Goal: Information Seeking & Learning: Learn about a topic

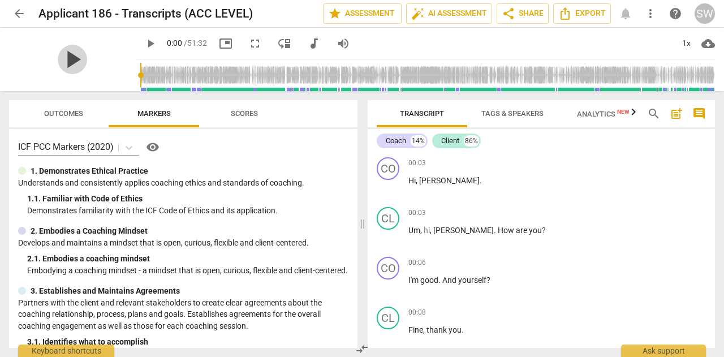
click at [87, 59] on span "play_arrow" at bounding box center [72, 59] width 29 height 29
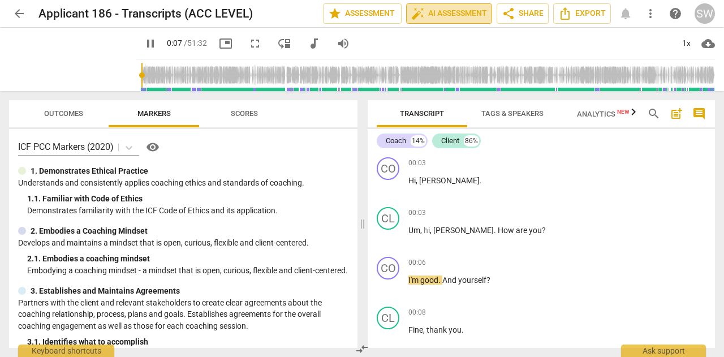
click at [456, 14] on span "auto_fix_high AI Assessment" at bounding box center [449, 14] width 76 height 14
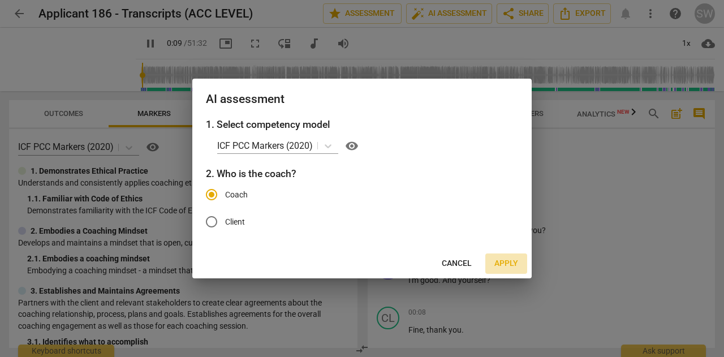
click at [513, 265] on span "Apply" at bounding box center [507, 263] width 24 height 11
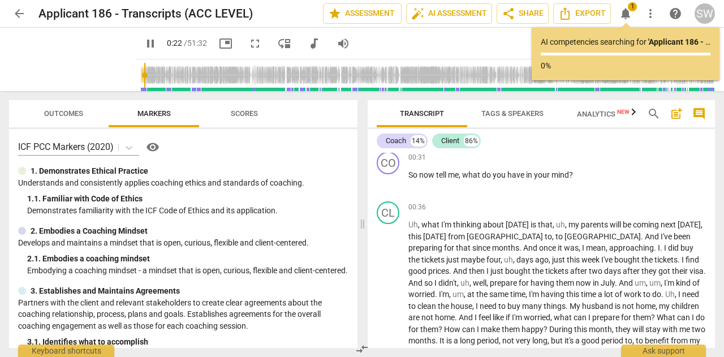
scroll to position [373, 0]
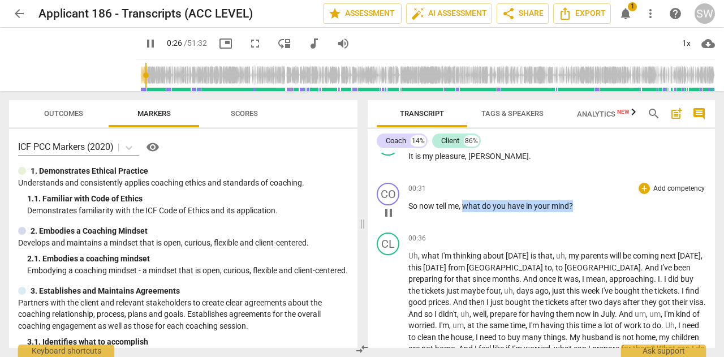
drag, startPoint x: 463, startPoint y: 207, endPoint x: 584, endPoint y: 208, distance: 120.5
click at [584, 208] on p "So now tell me , what do you have in your mind ?" at bounding box center [558, 206] width 298 height 12
click at [514, 208] on span "have" at bounding box center [517, 205] width 19 height 9
drag, startPoint x: 465, startPoint y: 205, endPoint x: 581, endPoint y: 207, distance: 116.6
click at [581, 207] on p "So now tell me , what do you have in your mind ?" at bounding box center [558, 206] width 298 height 12
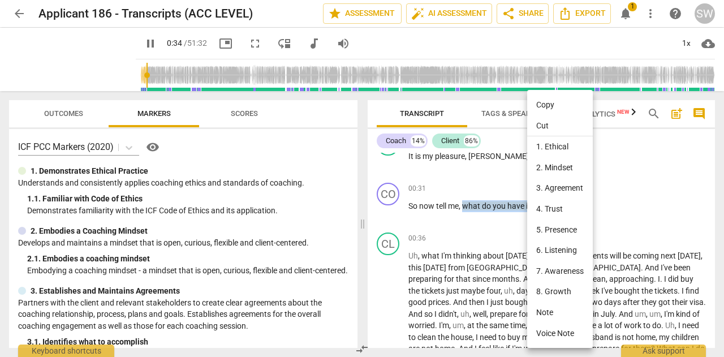
click at [547, 102] on li "Copy" at bounding box center [560, 104] width 66 height 21
copy p "what do you have in your mind ?"
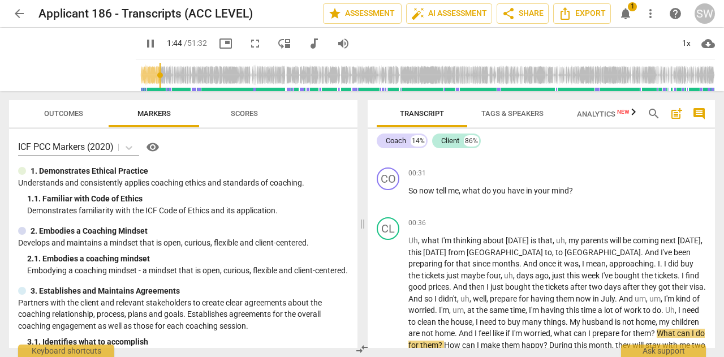
scroll to position [404, 0]
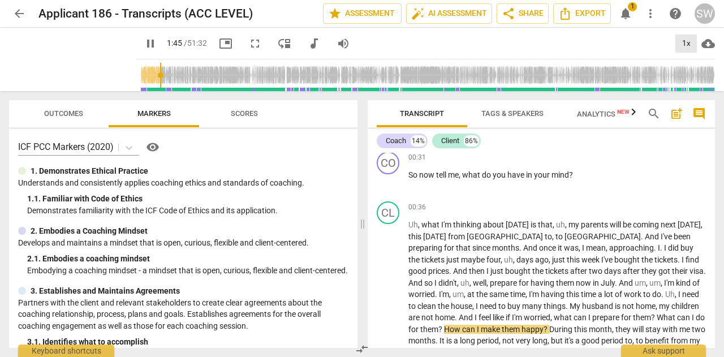
click at [689, 42] on div "1x" at bounding box center [687, 44] width 22 height 18
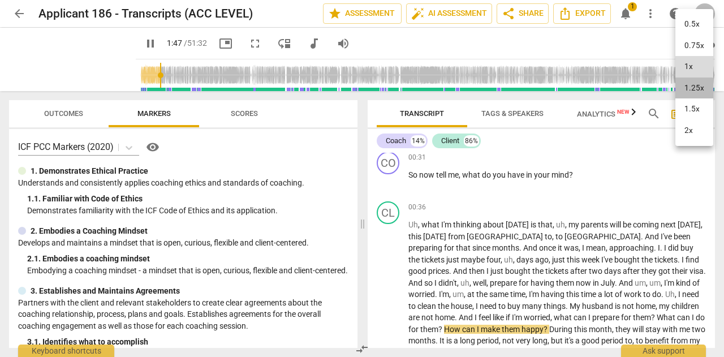
click at [693, 91] on li "1.25x" at bounding box center [695, 89] width 38 height 22
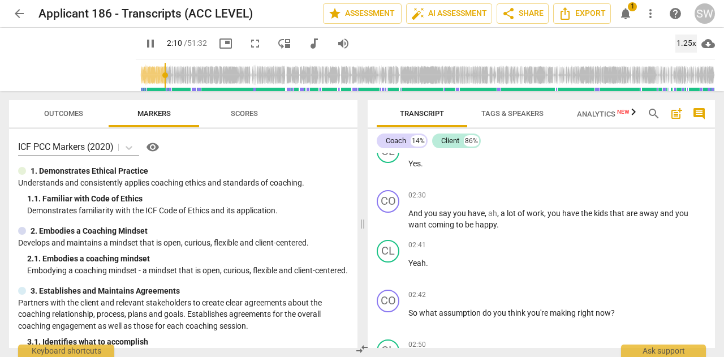
scroll to position [824, 0]
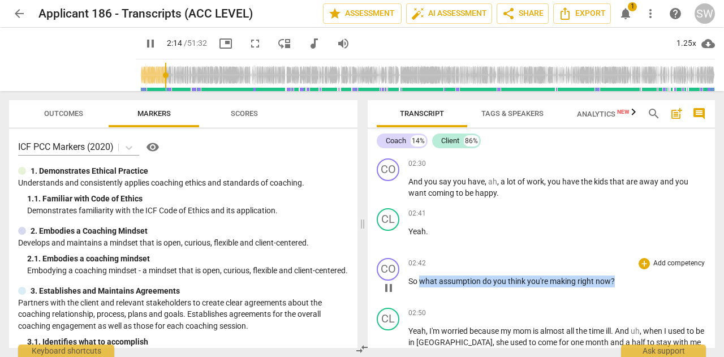
drag, startPoint x: 420, startPoint y: 281, endPoint x: 618, endPoint y: 280, distance: 198.6
click at [618, 280] on p "So what assumption do you think you're making right now ?" at bounding box center [558, 282] width 298 height 12
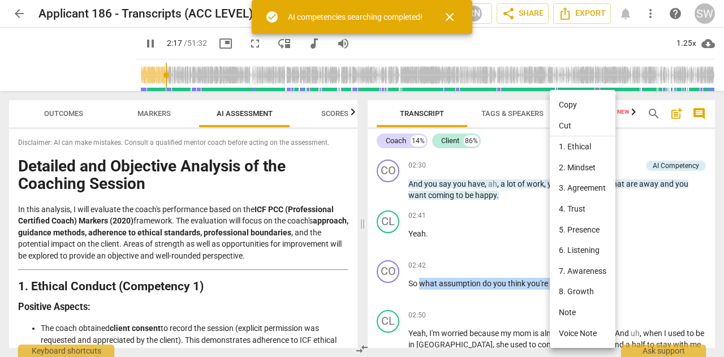
scroll to position [825, 0]
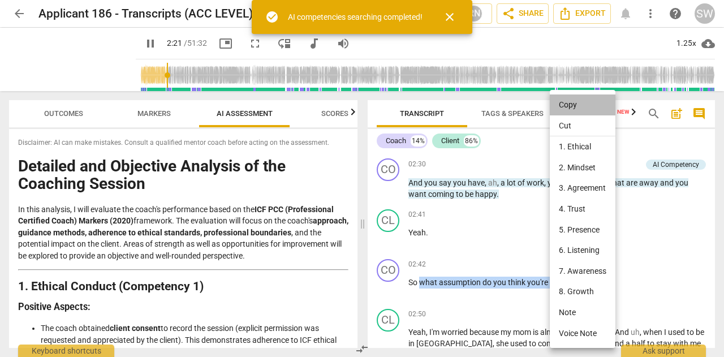
click at [570, 106] on li "Copy" at bounding box center [583, 104] width 66 height 21
copy p "what assumption do you think you're making right now ?"
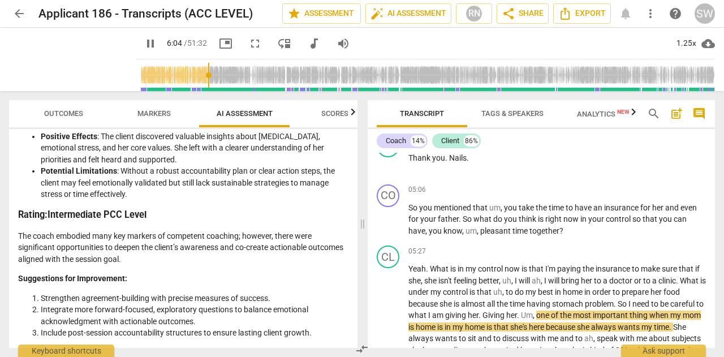
scroll to position [0, 0]
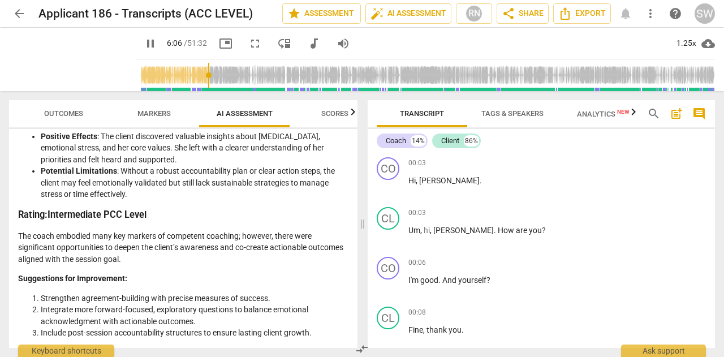
click at [721, 149] on div "Transcript Tags & Speakers Analytics New search post_add comment Coach 14% Clie…" at bounding box center [543, 224] width 361 height 266
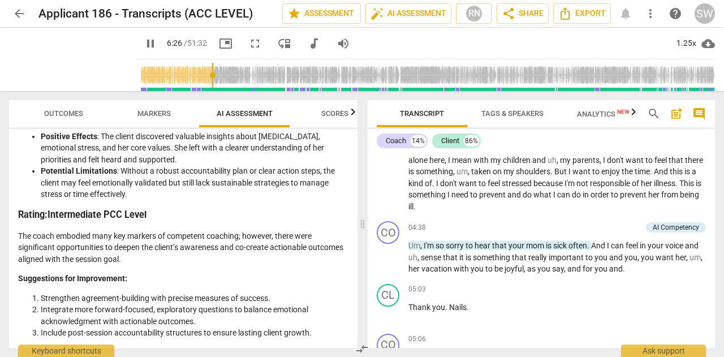
scroll to position [1121, 0]
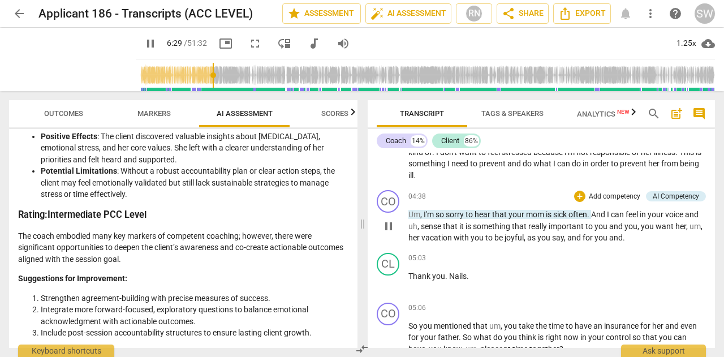
click at [422, 214] on span "," at bounding box center [421, 214] width 3 height 9
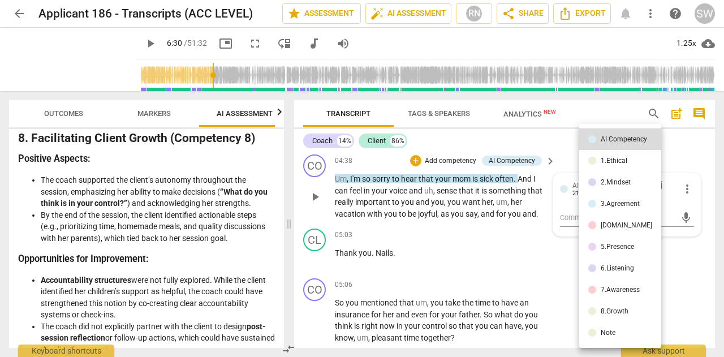
scroll to position [2838, 0]
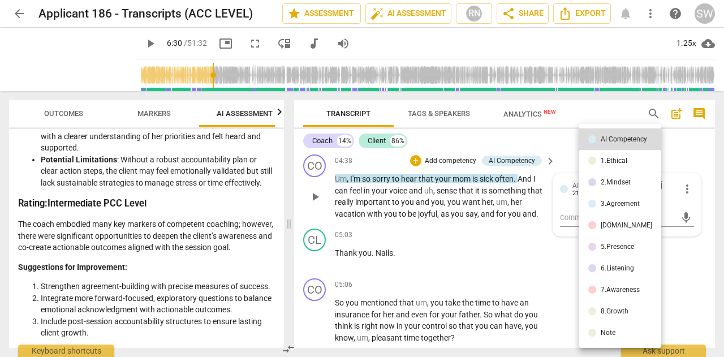
click at [561, 298] on div at bounding box center [362, 178] width 724 height 357
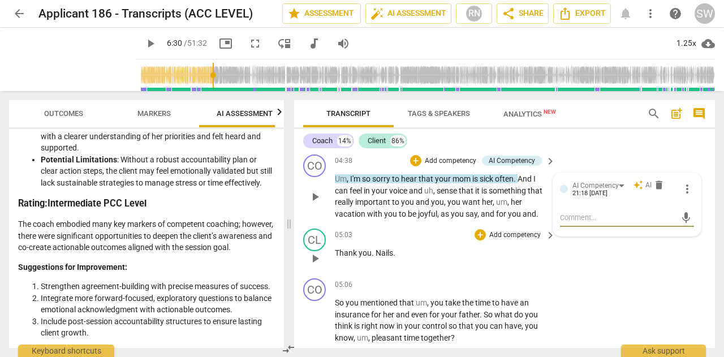
click at [548, 229] on span "keyboard_arrow_right" at bounding box center [551, 236] width 14 height 14
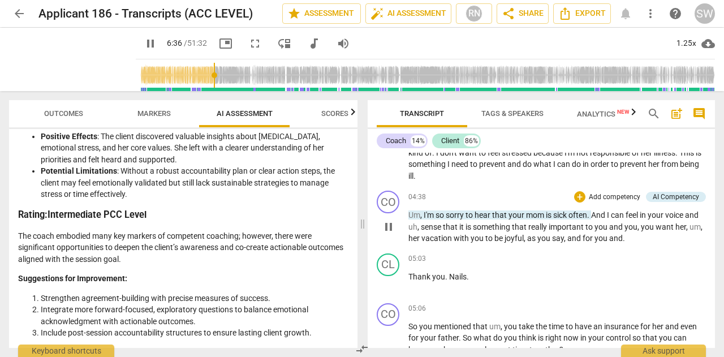
scroll to position [1152, 0]
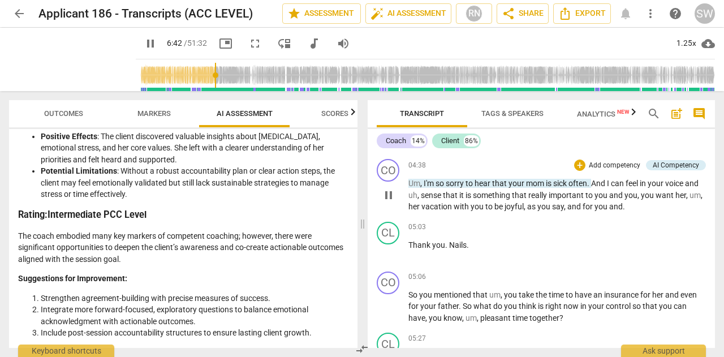
click at [607, 183] on span "And" at bounding box center [599, 183] width 16 height 9
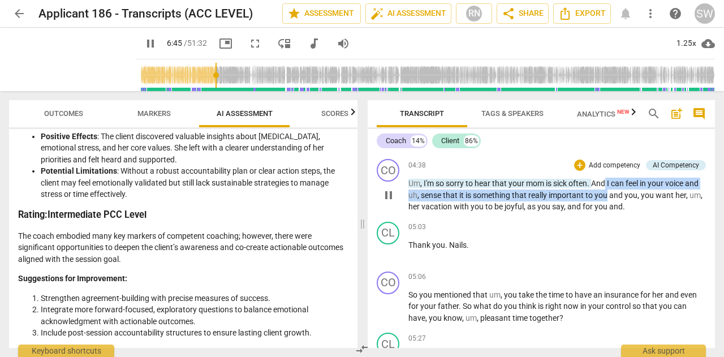
drag, startPoint x: 608, startPoint y: 183, endPoint x: 622, endPoint y: 196, distance: 19.6
click at [622, 196] on p "Um , I'm so sorry to hear that your mom is sick often . And I can feel in your …" at bounding box center [558, 195] width 298 height 35
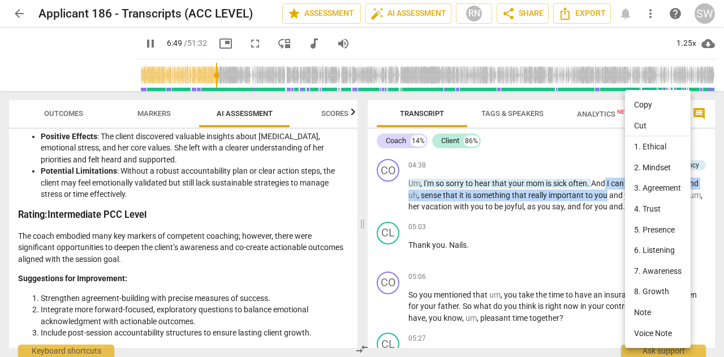
scroll to position [1478, 0]
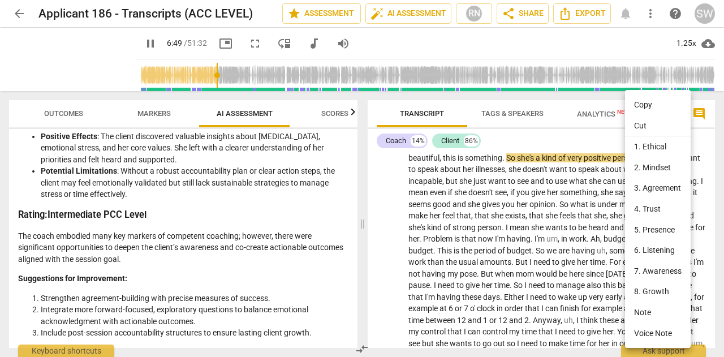
click at [648, 109] on li "Copy" at bounding box center [658, 104] width 66 height 21
copy p "I can feel in your voice and uh , sense that it is something that really import…"
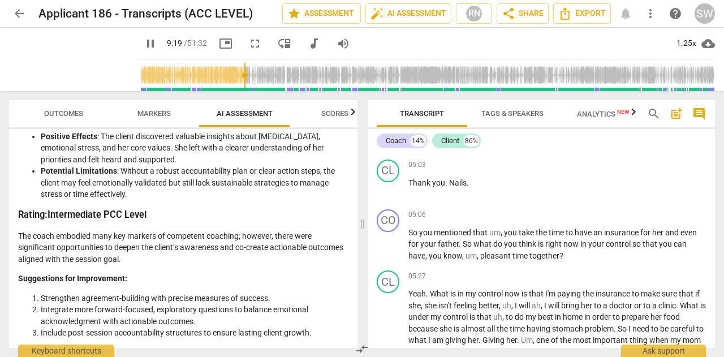
scroll to position [1245, 0]
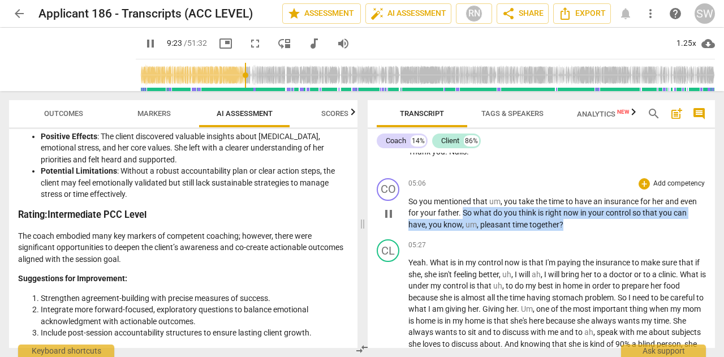
drag, startPoint x: 461, startPoint y: 210, endPoint x: 569, endPoint y: 226, distance: 109.2
click at [569, 226] on p "So you mentioned that um , you take the time to have an insurance for her and e…" at bounding box center [558, 213] width 298 height 35
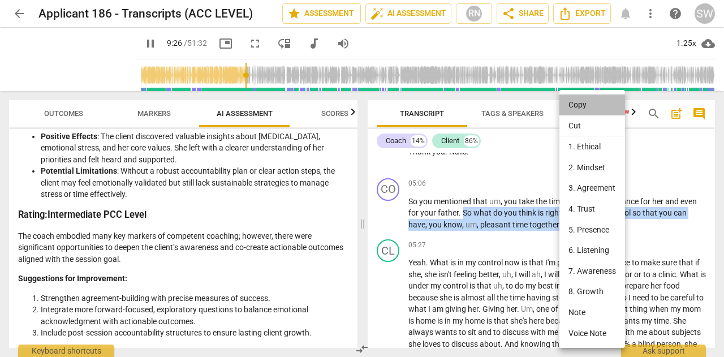
click at [578, 104] on li "Copy" at bounding box center [593, 104] width 66 height 21
copy p "So what do you think is right now in your control so that you can have , you kn…"
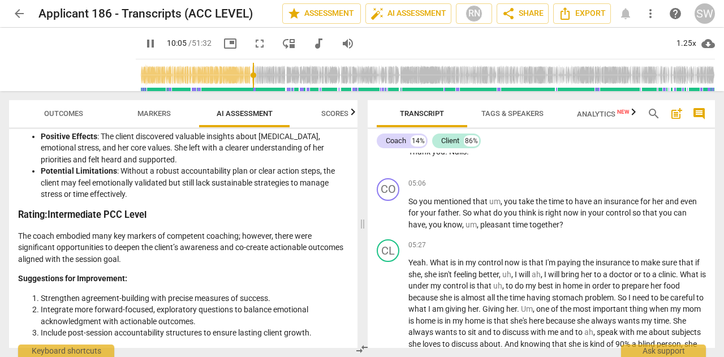
scroll to position [1733, 0]
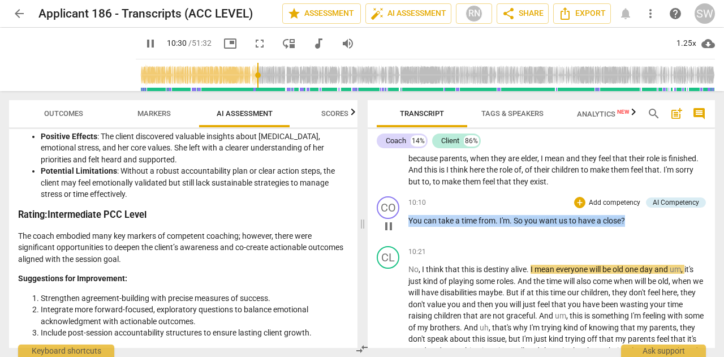
drag, startPoint x: 409, startPoint y: 232, endPoint x: 633, endPoint y: 229, distance: 224.1
click at [633, 227] on p "You can take a time from . I'm . So you want us to have a close ?" at bounding box center [558, 221] width 298 height 12
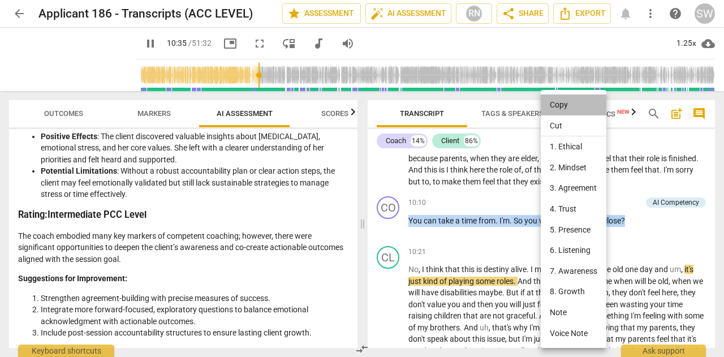
click at [560, 106] on li "Copy" at bounding box center [574, 104] width 66 height 21
copy p "You can take a time from . I'm . So you want us to have a close ?"
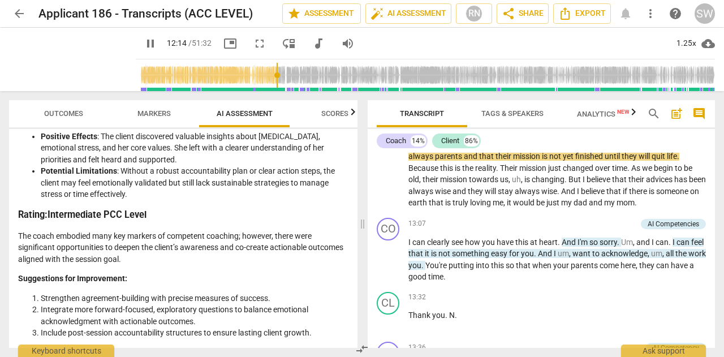
scroll to position [2055, 0]
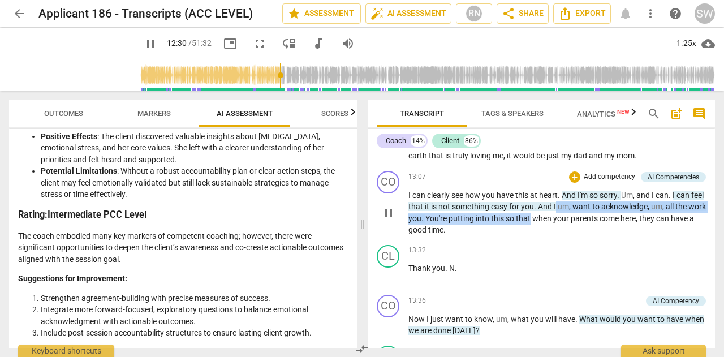
drag, startPoint x: 571, startPoint y: 229, endPoint x: 562, endPoint y: 242, distance: 16.0
click at [562, 236] on p "I can clearly see how you have this at heart . And I'm so sorry . Um , and I ca…" at bounding box center [558, 213] width 298 height 46
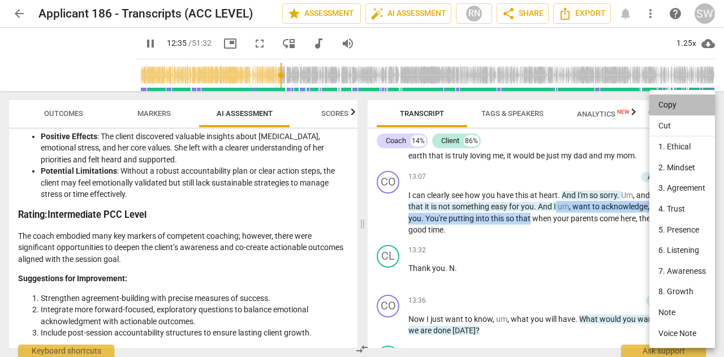
click at [664, 105] on li "Copy" at bounding box center [683, 104] width 66 height 21
copy p "um , want to acknowledge , um , all the work you . You're putting into this so …"
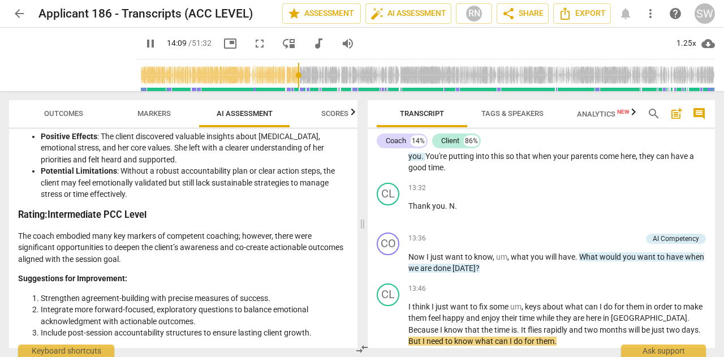
scroll to position [2133, 0]
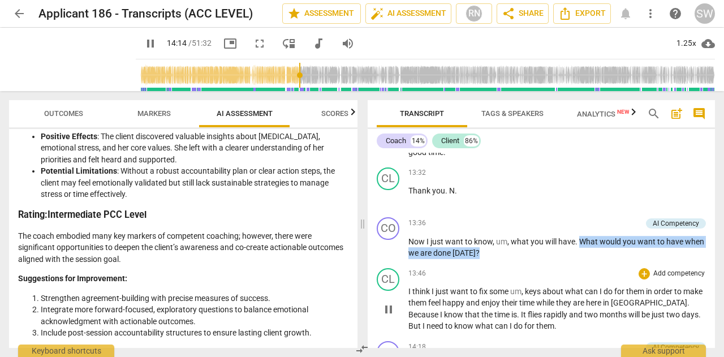
drag, startPoint x: 578, startPoint y: 265, endPoint x: 512, endPoint y: 286, distance: 69.3
click at [512, 286] on div "CO play_arrow pause 00:03 + Add competency keyboard_arrow_right Hi , [PERSON_NA…" at bounding box center [541, 250] width 347 height 195
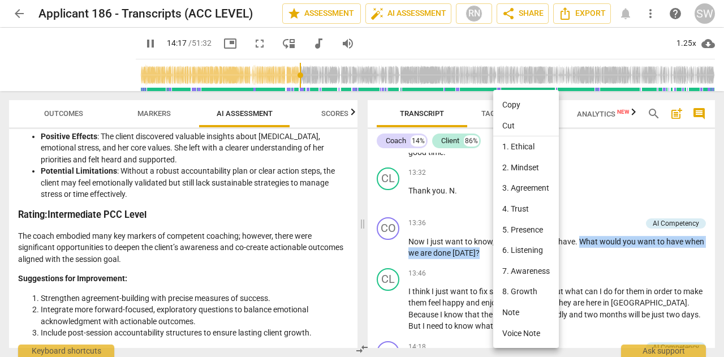
click at [516, 105] on li "Copy" at bounding box center [526, 104] width 66 height 21
copy p "What would you want to have when we are done [DATE] ?"
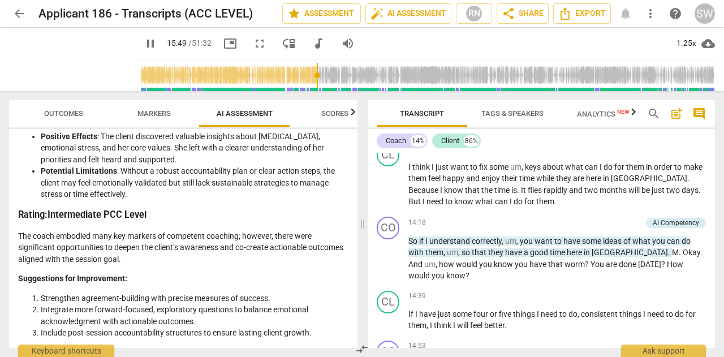
scroll to position [2319, 0]
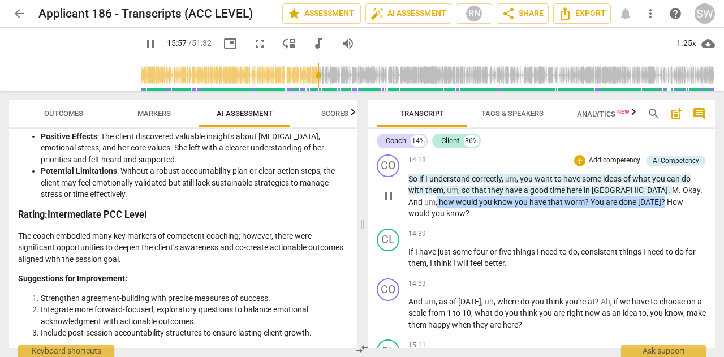
drag, startPoint x: 686, startPoint y: 213, endPoint x: 613, endPoint y: 224, distance: 73.1
click at [613, 220] on p "So if I understand correctly , um , you want to have some ideas of what you can…" at bounding box center [558, 196] width 298 height 46
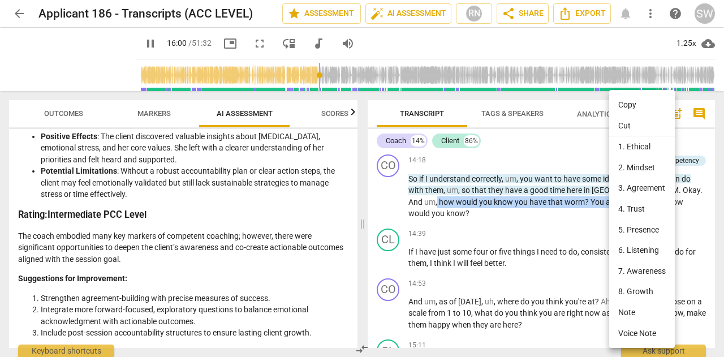
click at [631, 105] on li "Copy" at bounding box center [642, 104] width 66 height 21
copy p "how would you know you have that worm ? You are done [DATE] ?"
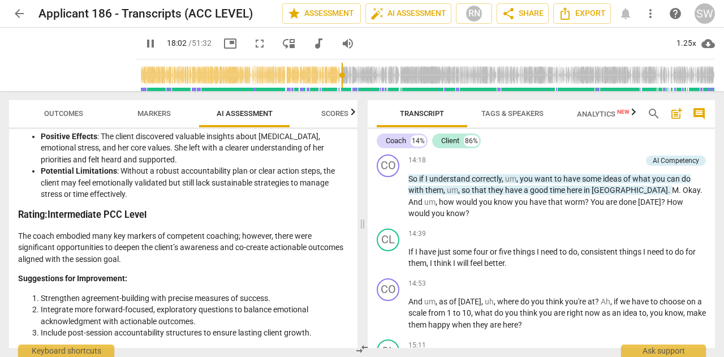
scroll to position [2886, 0]
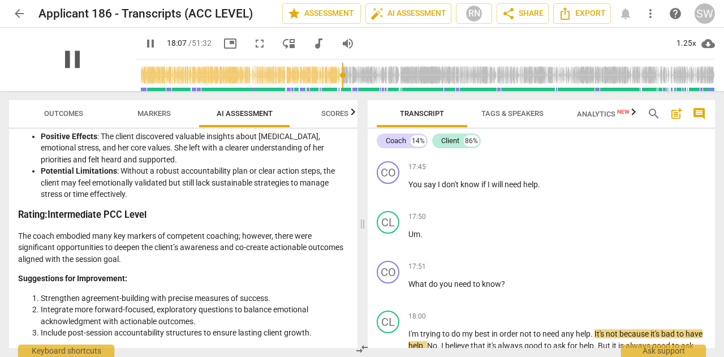
click at [87, 55] on span "pause" at bounding box center [72, 59] width 29 height 29
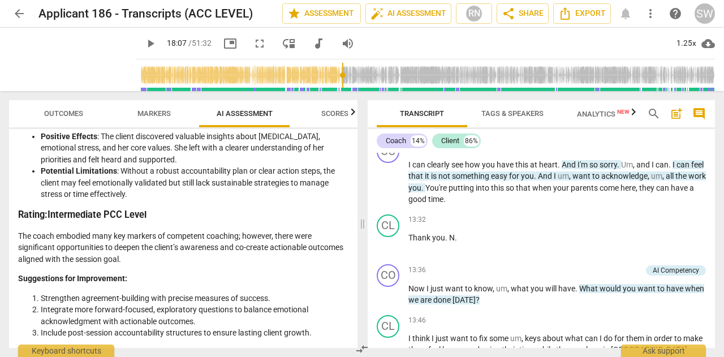
scroll to position [2008, 0]
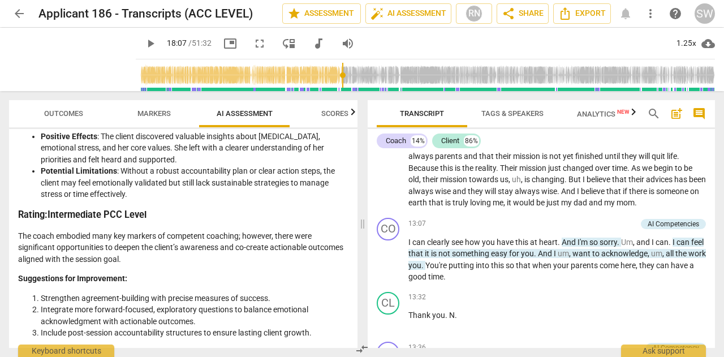
click at [708, 205] on div "CL play_arrow pause 10:21 + Add competency keyboard_arrow_right No , I think th…" at bounding box center [541, 89] width 347 height 247
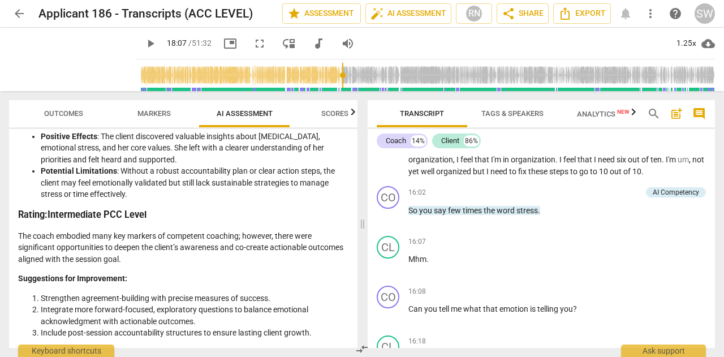
scroll to position [2584, 0]
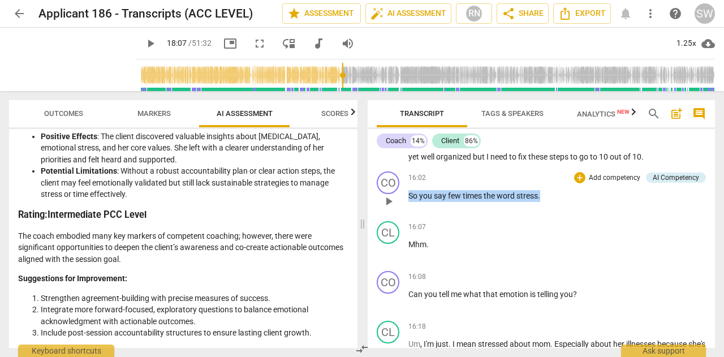
drag, startPoint x: 409, startPoint y: 210, endPoint x: 543, endPoint y: 212, distance: 134.1
click at [543, 202] on p "So you say few times the word stress ." at bounding box center [558, 196] width 298 height 12
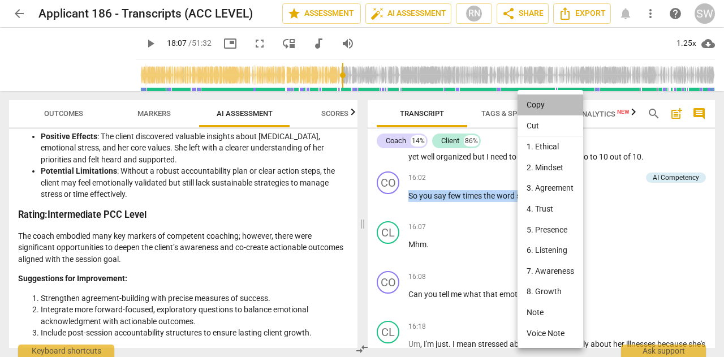
click at [549, 109] on li "Copy" at bounding box center [551, 104] width 66 height 21
copy p "So you say few times the word stress ."
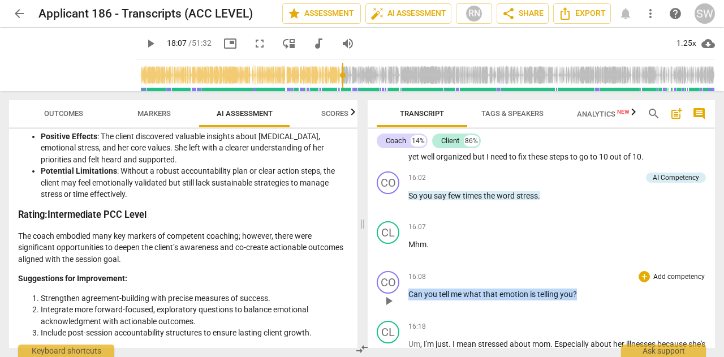
drag, startPoint x: 410, startPoint y: 304, endPoint x: 579, endPoint y: 310, distance: 169.8
click at [579, 300] on p "Can you tell me what that emotion is telling you ?" at bounding box center [558, 295] width 298 height 12
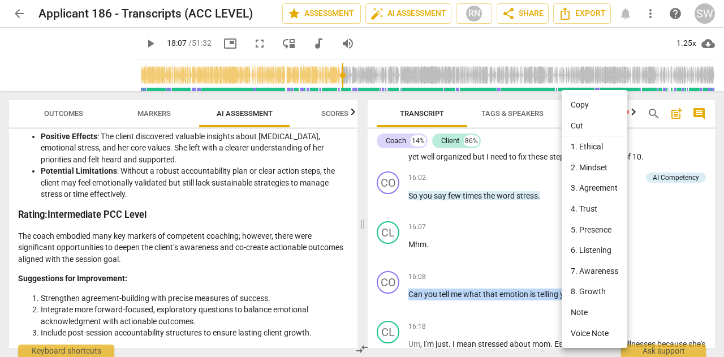
click at [586, 106] on li "Copy" at bounding box center [595, 104] width 66 height 21
copy p "Can you tell me what that emotion is telling you ?"
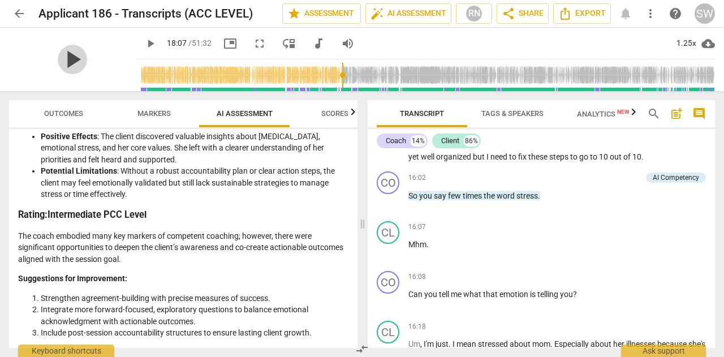
click at [87, 58] on span "play_arrow" at bounding box center [72, 59] width 29 height 29
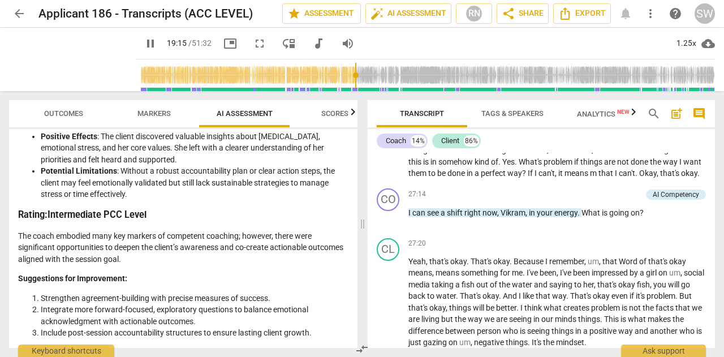
scroll to position [4639, 0]
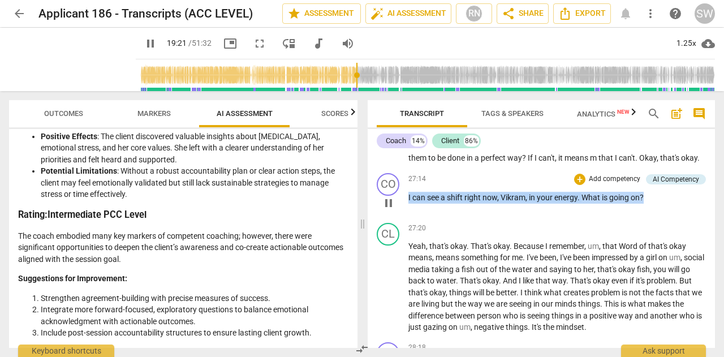
drag, startPoint x: 409, startPoint y: 231, endPoint x: 649, endPoint y: 236, distance: 240.5
click at [649, 204] on p "I can see a shift right now , [PERSON_NAME] , in your energy . What is going on…" at bounding box center [558, 198] width 298 height 12
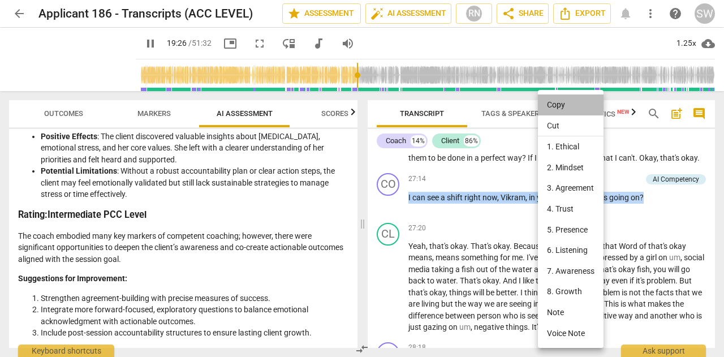
click at [562, 107] on li "Copy" at bounding box center [571, 104] width 66 height 21
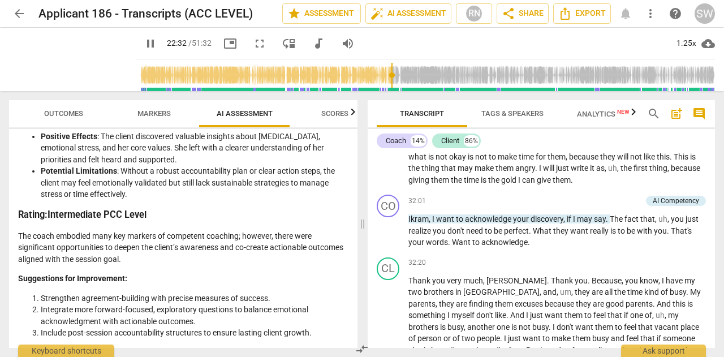
scroll to position [5168, 0]
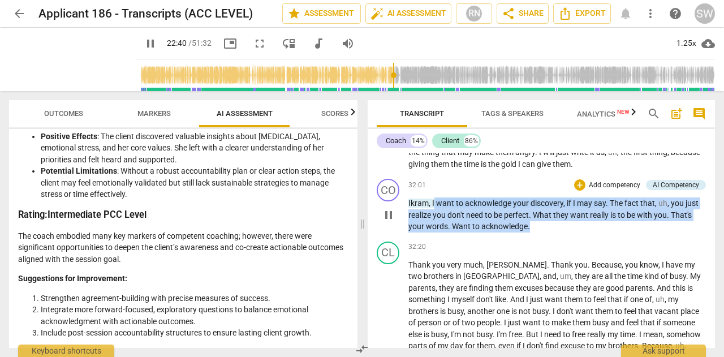
drag, startPoint x: 433, startPoint y: 237, endPoint x: 537, endPoint y: 263, distance: 106.8
click at [537, 233] on p "[PERSON_NAME] , I want to acknowledge your discovery , if I may say . The fact …" at bounding box center [558, 214] width 298 height 35
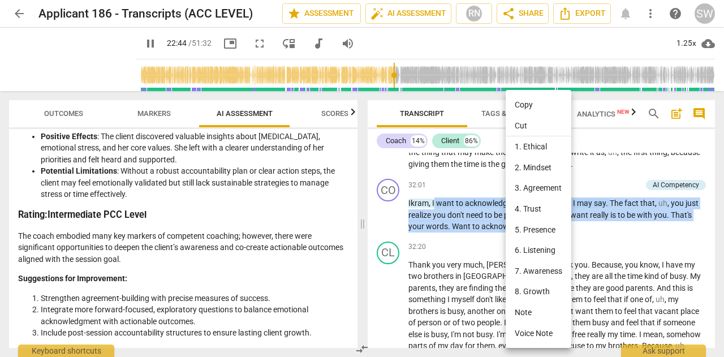
click at [530, 101] on li "Copy" at bounding box center [539, 104] width 66 height 21
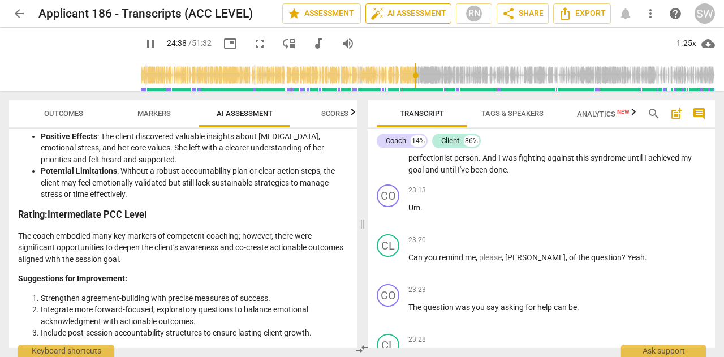
scroll to position [4314, 0]
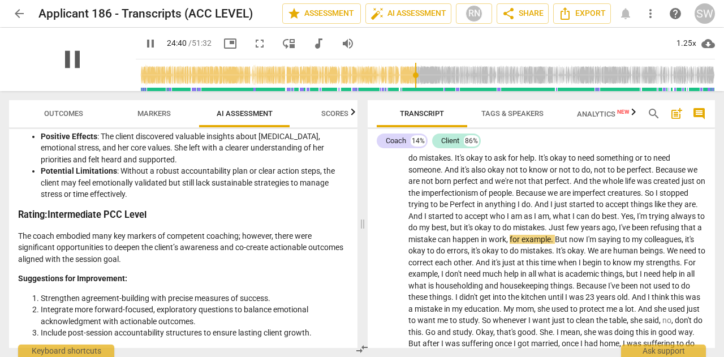
click at [87, 60] on span "pause" at bounding box center [72, 59] width 29 height 29
click at [87, 63] on span "play_arrow" at bounding box center [72, 59] width 29 height 29
click at [87, 63] on span "pause" at bounding box center [72, 59] width 29 height 29
type input "1484"
